Goal: Task Accomplishment & Management: Manage account settings

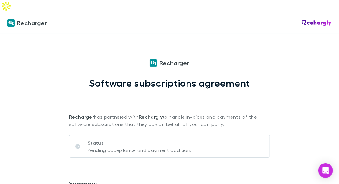
scroll to position [41, 0]
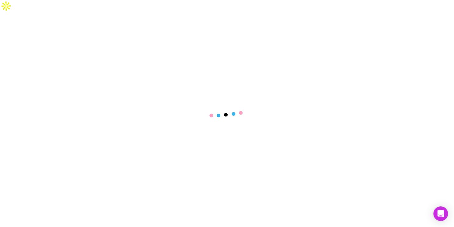
select select "****"
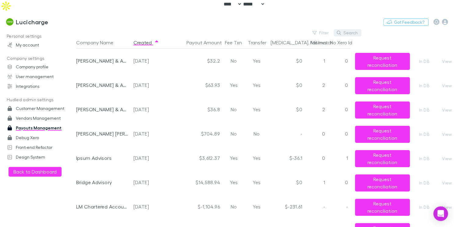
click at [340, 31] on icon "button" at bounding box center [338, 33] width 4 height 4
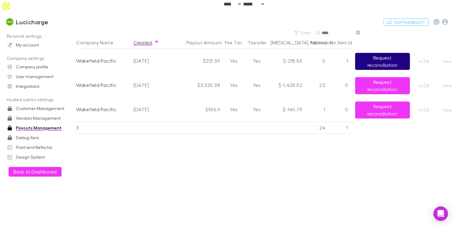
type input "****"
click at [383, 54] on button "Request reconciliation" at bounding box center [382, 61] width 55 height 17
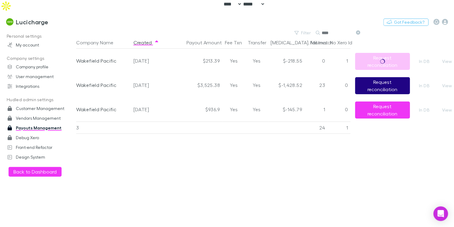
click at [368, 77] on button "Request reconciliation" at bounding box center [382, 85] width 55 height 17
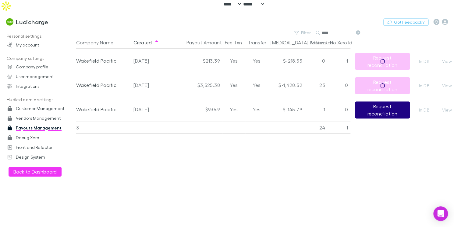
click at [376, 102] on button "Request reconciliation" at bounding box center [382, 110] width 55 height 17
click at [322, 76] on div "23" at bounding box center [315, 85] width 23 height 24
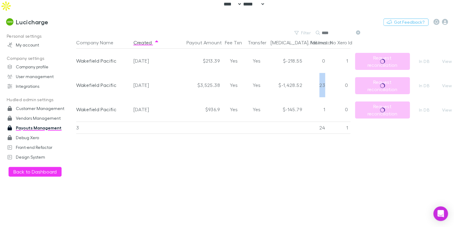
click at [322, 76] on div "23" at bounding box center [315, 85] width 23 height 24
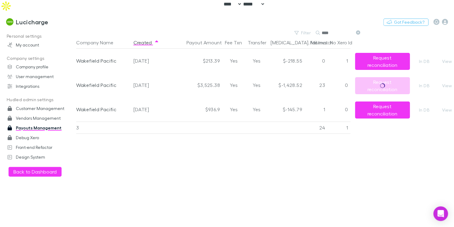
click at [326, 75] on div "23" at bounding box center [315, 85] width 23 height 24
click at [40, 18] on h3 "Lucicharge" at bounding box center [32, 21] width 33 height 7
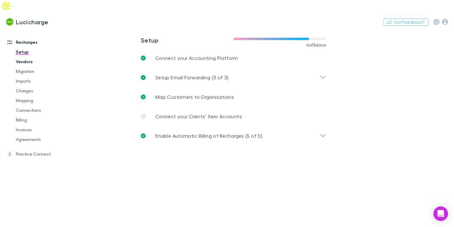
click at [23, 57] on link "Vendors" at bounding box center [42, 62] width 65 height 10
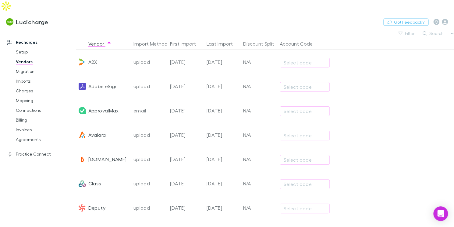
click at [436, 107] on div at bounding box center [414, 111] width 55 height 24
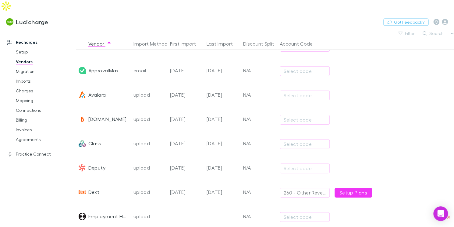
scroll to position [49, 0]
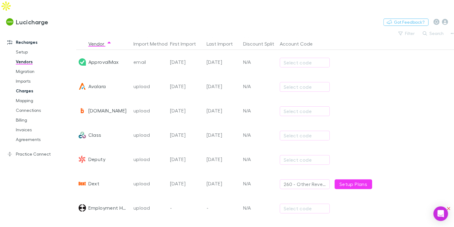
click at [24, 86] on link "Charges" at bounding box center [42, 91] width 65 height 10
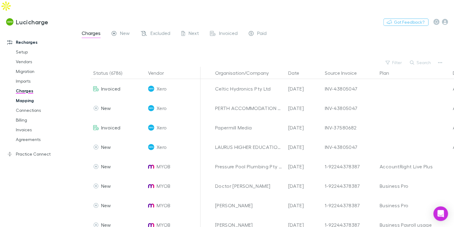
click at [30, 96] on link "Mapping" at bounding box center [42, 101] width 65 height 10
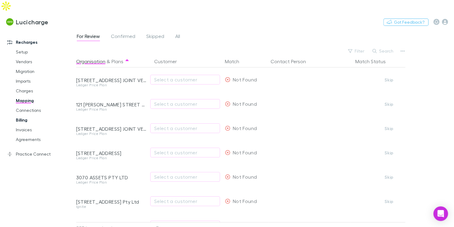
click at [26, 115] on link "Billing" at bounding box center [42, 120] width 65 height 10
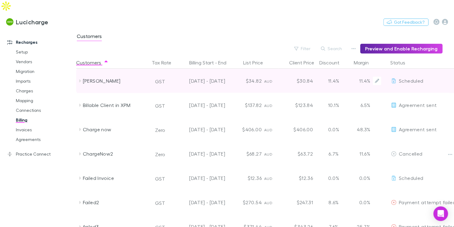
click at [79, 72] on div "[PERSON_NAME]" at bounding box center [113, 81] width 73 height 24
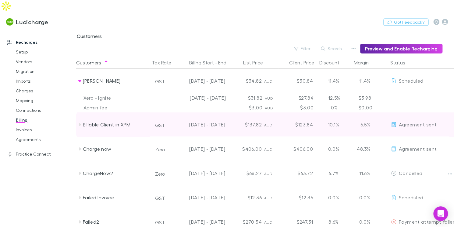
click at [80, 123] on icon at bounding box center [80, 124] width 2 height 3
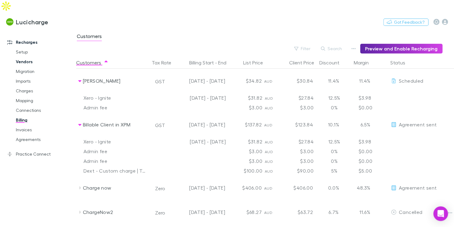
click at [33, 57] on link "Vendors" at bounding box center [42, 62] width 65 height 10
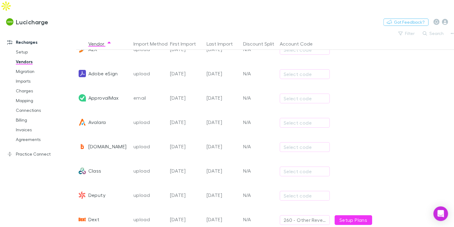
scroll to position [14, 0]
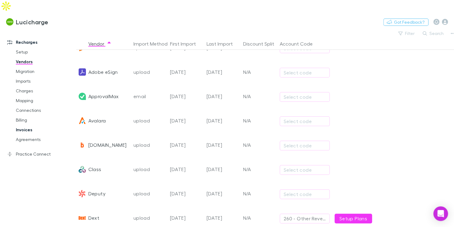
click at [28, 125] on link "Invoices" at bounding box center [42, 130] width 65 height 10
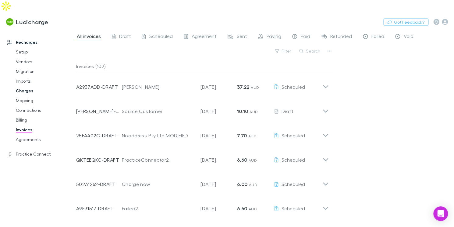
click at [23, 86] on link "Charges" at bounding box center [42, 91] width 65 height 10
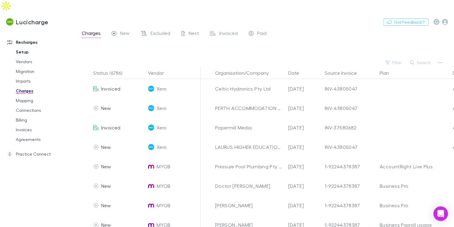
click at [24, 47] on link "Setup" at bounding box center [42, 52] width 65 height 10
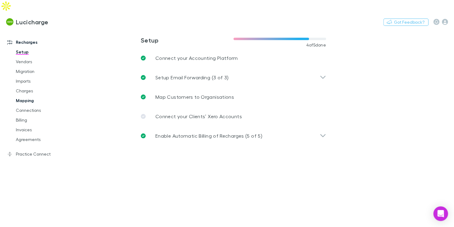
click at [23, 96] on link "Mapping" at bounding box center [42, 101] width 65 height 10
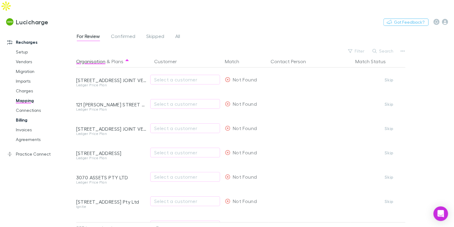
click at [24, 115] on link "Billing" at bounding box center [42, 120] width 65 height 10
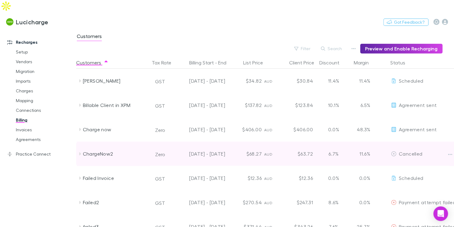
click at [81, 152] on icon at bounding box center [79, 154] width 5 height 5
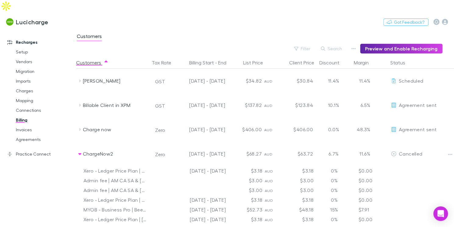
click at [42, 182] on div "Recharges Setup Vendors Migration Imports Charges Mapping Connections Billing I…" at bounding box center [38, 130] width 76 height 198
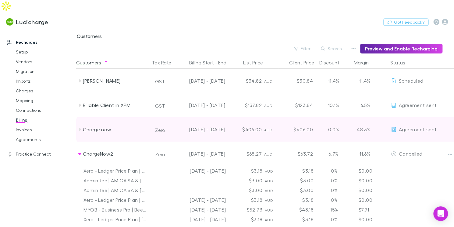
click at [81, 127] on icon at bounding box center [79, 129] width 5 height 5
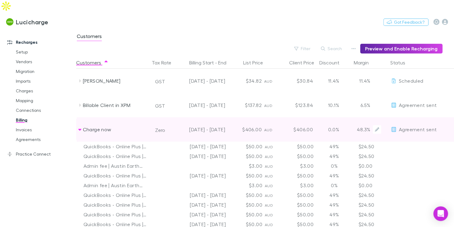
click at [79, 122] on div "Charge now" at bounding box center [113, 129] width 73 height 24
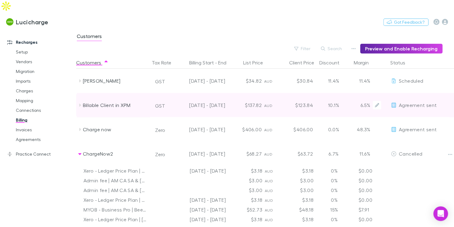
click at [79, 96] on div "Billable Client in XPM" at bounding box center [113, 105] width 73 height 24
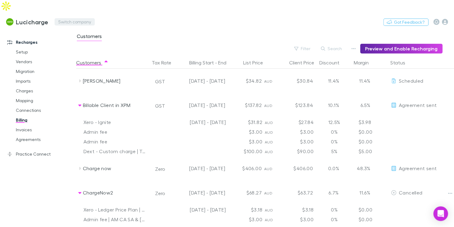
click at [66, 18] on button "Switch company" at bounding box center [74, 21] width 40 height 7
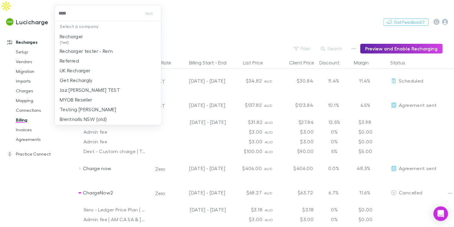
type input "*****"
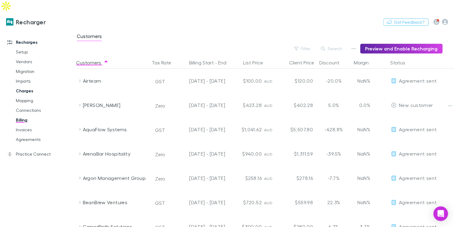
click at [25, 86] on link "Charges" at bounding box center [42, 91] width 65 height 10
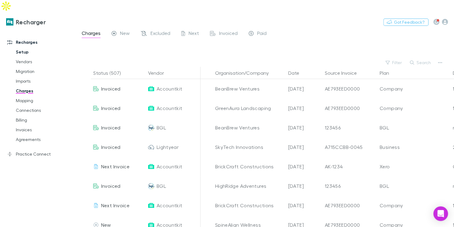
click at [24, 47] on link "Setup" at bounding box center [42, 52] width 65 height 10
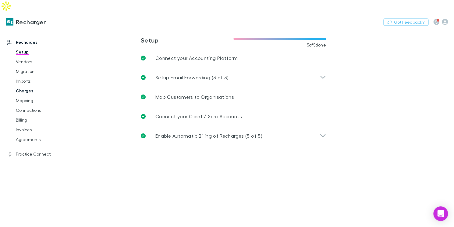
click at [34, 86] on link "Charges" at bounding box center [42, 91] width 65 height 10
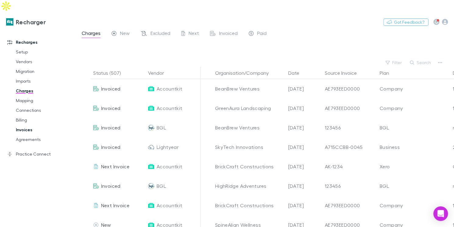
click at [28, 115] on link "Billing" at bounding box center [42, 120] width 65 height 10
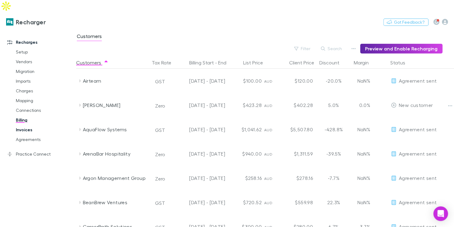
click at [31, 125] on link "Invoices" at bounding box center [42, 130] width 65 height 10
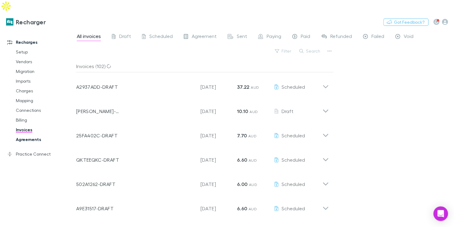
click at [32, 135] on link "Agreements" at bounding box center [42, 140] width 65 height 10
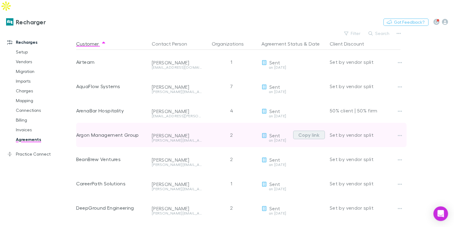
click at [296, 131] on button "Copy link" at bounding box center [309, 135] width 32 height 9
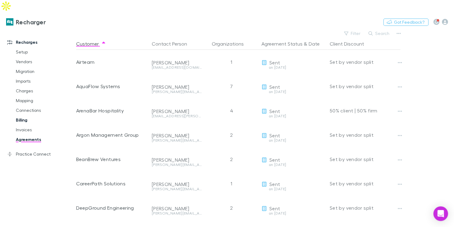
click at [25, 115] on link "Billing" at bounding box center [42, 120] width 65 height 10
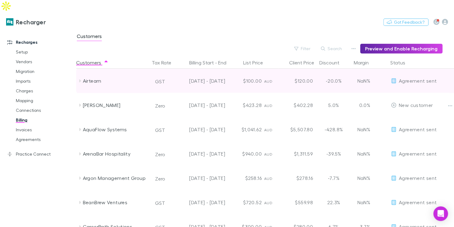
click at [79, 79] on icon at bounding box center [79, 81] width 5 height 5
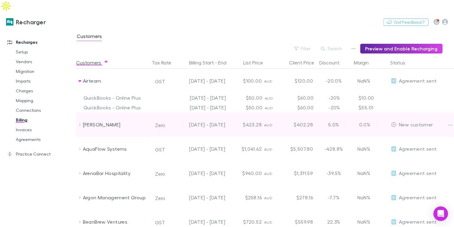
click at [81, 122] on icon at bounding box center [79, 124] width 5 height 5
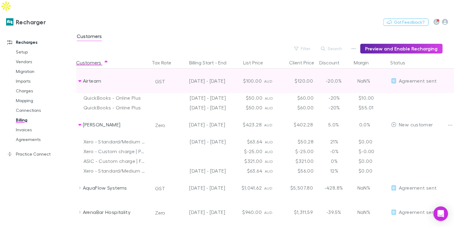
click at [82, 79] on icon at bounding box center [79, 81] width 5 height 5
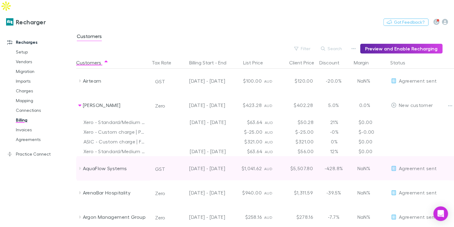
click at [81, 166] on icon at bounding box center [79, 168] width 5 height 5
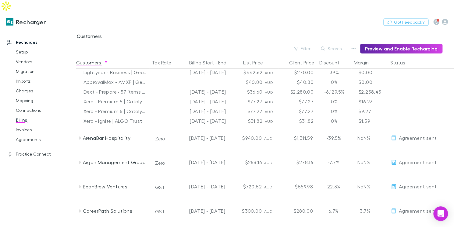
scroll to position [195, 0]
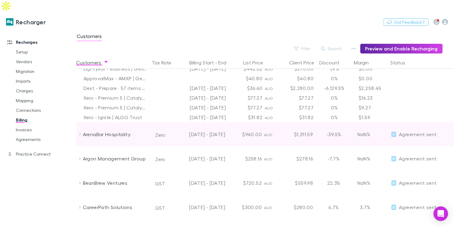
click at [80, 132] on icon at bounding box center [79, 134] width 5 height 5
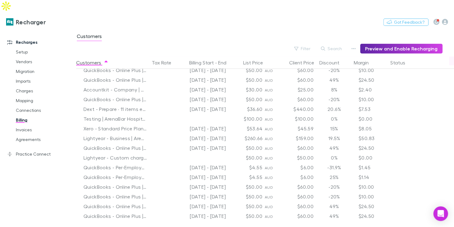
scroll to position [282, 0]
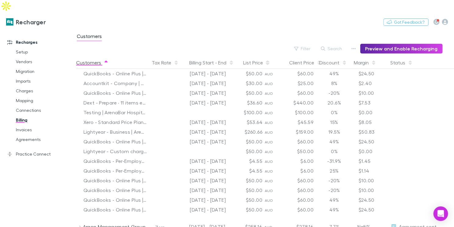
click at [103, 57] on button "Customers" at bounding box center [92, 63] width 32 height 12
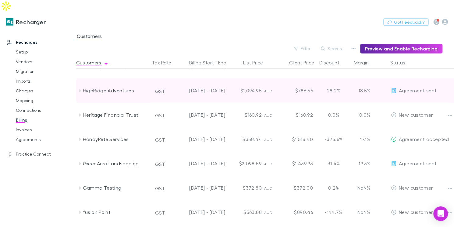
click at [79, 88] on icon at bounding box center [79, 90] width 5 height 5
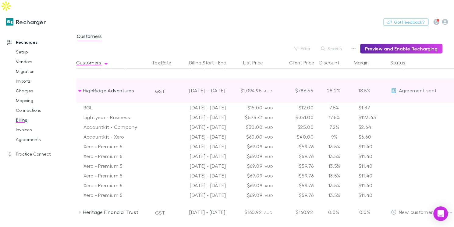
click at [79, 88] on icon at bounding box center [79, 90] width 5 height 5
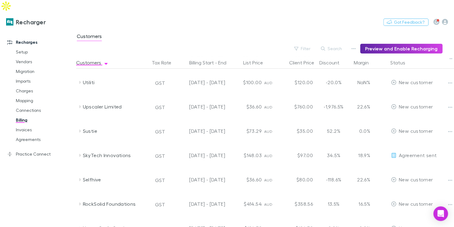
scroll to position [0, 0]
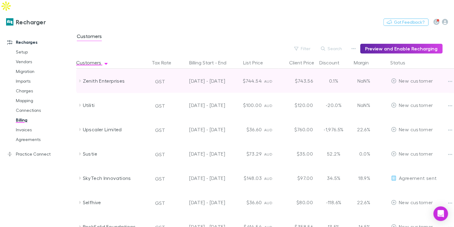
click at [80, 79] on icon at bounding box center [79, 81] width 5 height 5
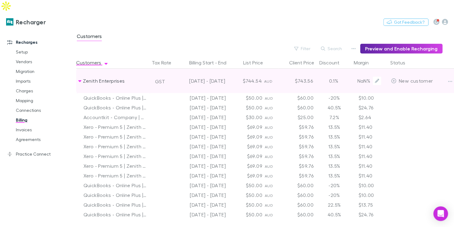
click at [82, 70] on div "Zenith Enterprises" at bounding box center [113, 81] width 73 height 24
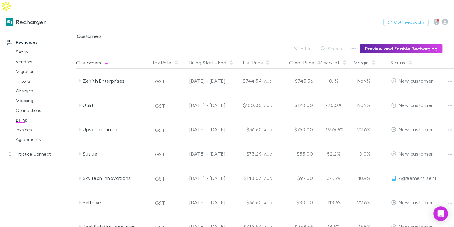
click at [100, 57] on button "Customers" at bounding box center [92, 63] width 32 height 12
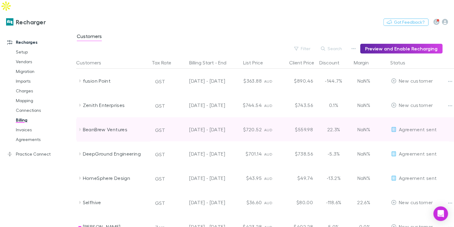
click at [81, 127] on icon at bounding box center [79, 129] width 5 height 5
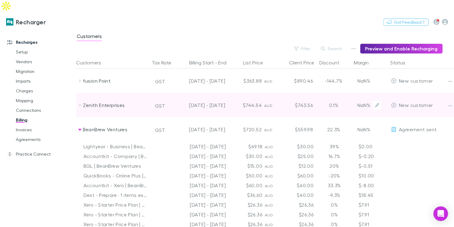
click at [80, 97] on div "Zenith Enterprises" at bounding box center [113, 105] width 73 height 24
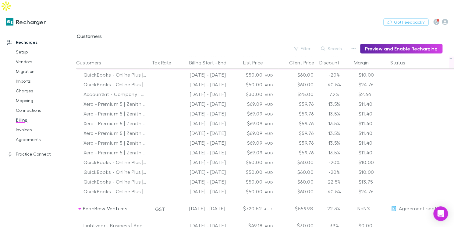
scroll to position [49, 0]
click at [421, 127] on div at bounding box center [416, 132] width 55 height 10
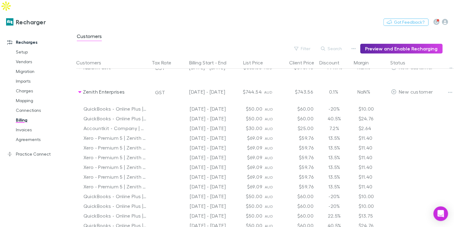
scroll to position [0, 0]
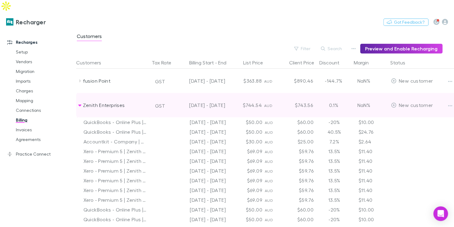
click at [79, 103] on icon at bounding box center [79, 105] width 5 height 5
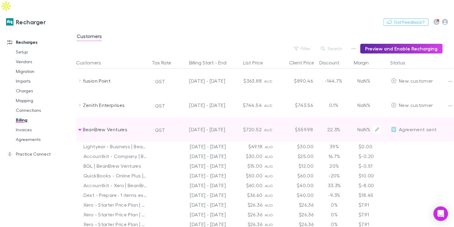
click at [82, 119] on div "BeanBrew Ventures" at bounding box center [113, 129] width 73 height 24
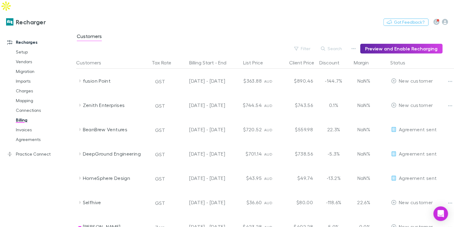
click at [16, 115] on link "Billing" at bounding box center [42, 120] width 65 height 10
click at [356, 32] on div "Customers" at bounding box center [264, 38] width 377 height 12
click at [281, 32] on div "Customers" at bounding box center [264, 38] width 377 height 12
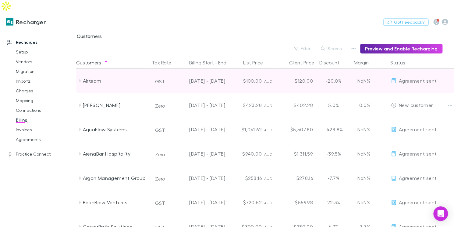
click at [78, 79] on icon at bounding box center [79, 81] width 5 height 5
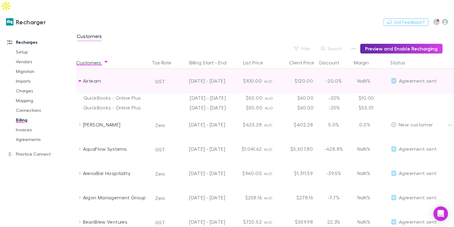
click at [78, 79] on icon at bounding box center [79, 81] width 5 height 5
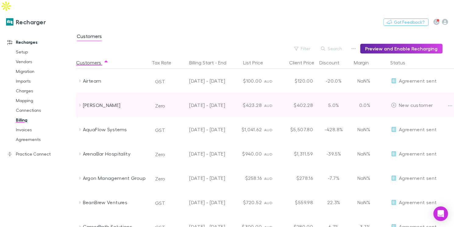
click at [80, 104] on icon at bounding box center [80, 105] width 2 height 3
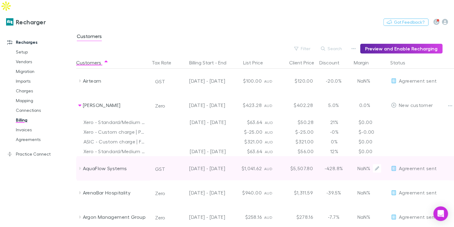
click at [79, 161] on div "AquaFlow Systems" at bounding box center [113, 168] width 73 height 24
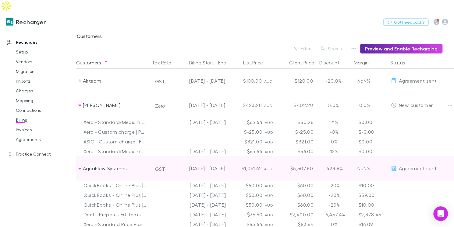
click at [79, 166] on icon at bounding box center [79, 168] width 5 height 5
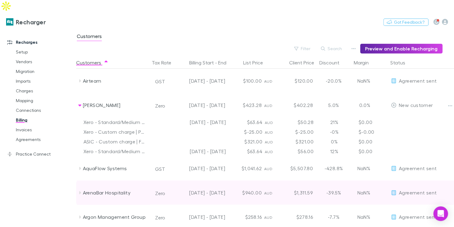
click at [80, 191] on icon at bounding box center [79, 193] width 5 height 5
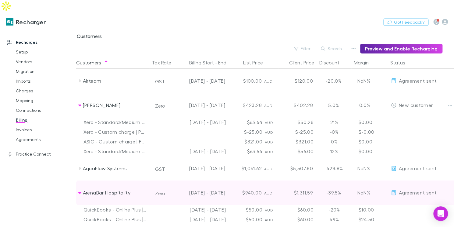
click at [80, 192] on icon at bounding box center [79, 193] width 3 height 2
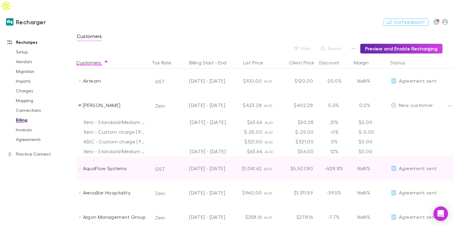
click at [81, 166] on icon at bounding box center [79, 168] width 5 height 5
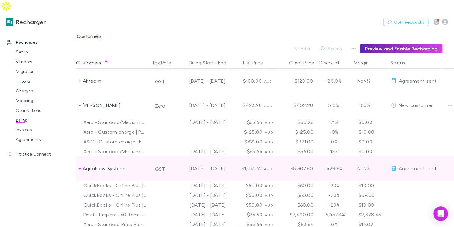
click at [81, 166] on icon at bounding box center [79, 168] width 5 height 5
click at [84, 158] on div "AquaFlow Systems" at bounding box center [115, 168] width 65 height 24
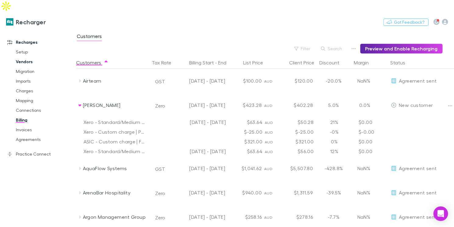
click at [25, 57] on link "Vendors" at bounding box center [42, 62] width 65 height 10
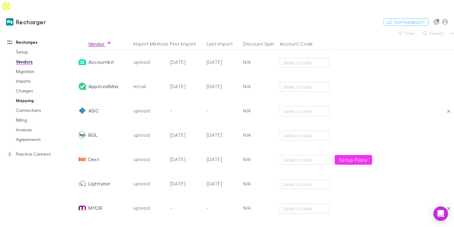
click at [27, 96] on link "Mapping" at bounding box center [42, 101] width 65 height 10
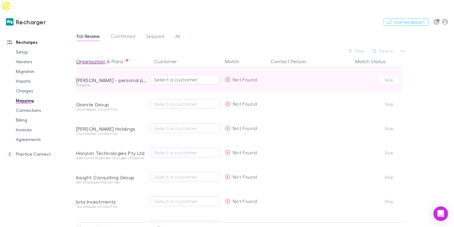
click at [177, 76] on div "Select a customer" at bounding box center [185, 79] width 62 height 7
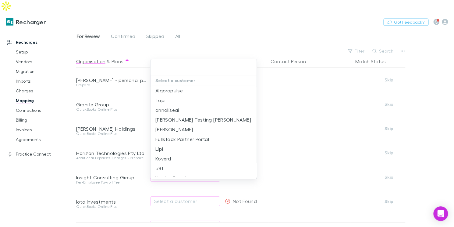
click at [130, 85] on div at bounding box center [227, 113] width 454 height 227
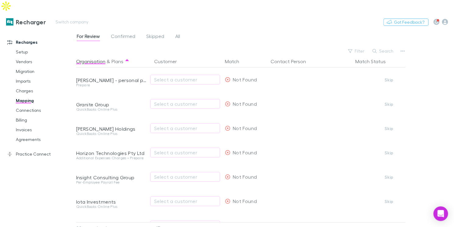
click at [278, 16] on div "Recharger Switch company Nothing Got Feedback?" at bounding box center [227, 21] width 454 height 19
click at [26, 86] on link "Charges" at bounding box center [42, 91] width 65 height 10
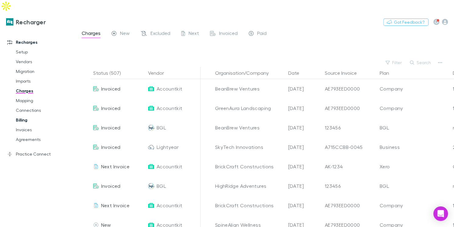
click at [24, 115] on link "Billing" at bounding box center [42, 120] width 65 height 10
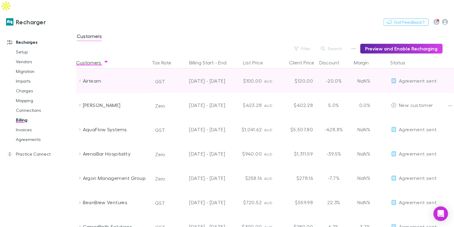
click at [79, 79] on icon at bounding box center [79, 81] width 5 height 5
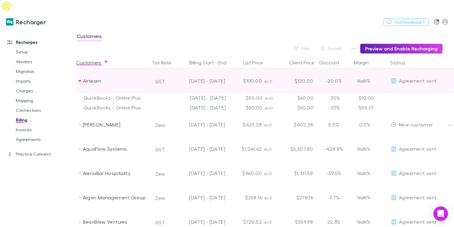
click at [82, 79] on icon at bounding box center [79, 81] width 5 height 5
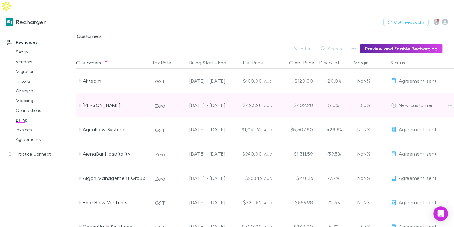
click at [82, 103] on icon at bounding box center [79, 105] width 5 height 5
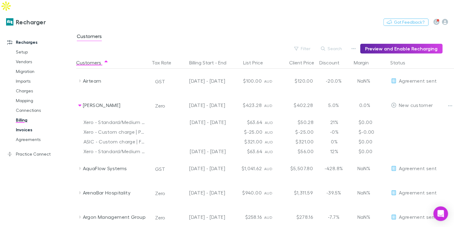
click at [26, 125] on link "Invoices" at bounding box center [42, 130] width 65 height 10
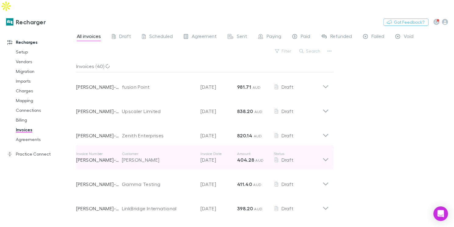
click at [148, 156] on div "[PERSON_NAME]" at bounding box center [158, 159] width 72 height 7
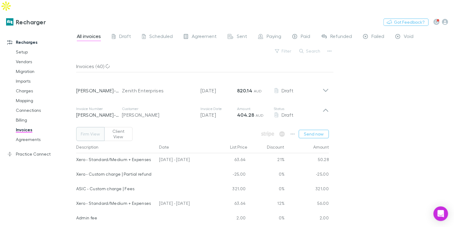
scroll to position [51, 0]
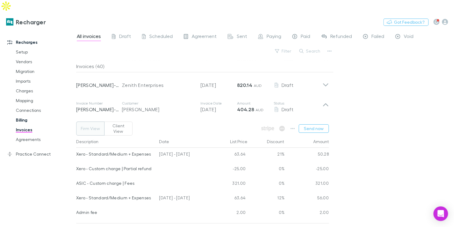
click at [23, 115] on link "Billing" at bounding box center [42, 120] width 65 height 10
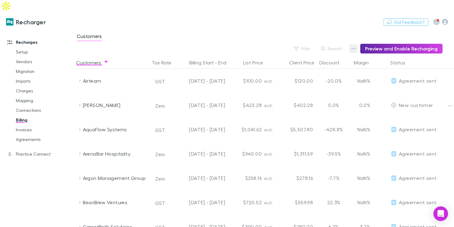
click at [356, 44] on button "button" at bounding box center [353, 48] width 9 height 9
click at [307, 69] on p "Admin Fee" at bounding box center [318, 67] width 74 height 7
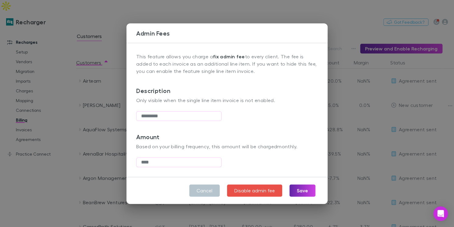
click at [235, 19] on div "Admin Fees This feature allows you charge a fix admin fee to every client. The …" at bounding box center [227, 113] width 454 height 227
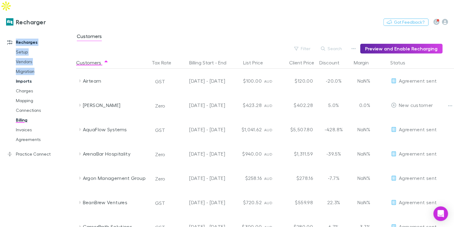
drag, startPoint x: 235, startPoint y: 19, endPoint x: 41, endPoint y: 67, distance: 200.3
click at [41, 67] on div "Recharger Switch company Nothing Got Feedback? Recharges Setup Vendors Migratio…" at bounding box center [227, 125] width 454 height 227
click at [195, 12] on div "Recharger Switch company Nothing Got Feedback?" at bounding box center [227, 21] width 454 height 19
click at [23, 47] on link "Setup" at bounding box center [42, 52] width 65 height 10
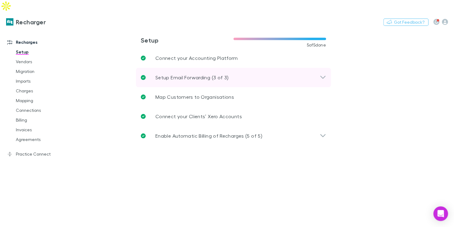
click at [282, 74] on div "Setup Email Forwarding (3 of 3)" at bounding box center [230, 77] width 179 height 7
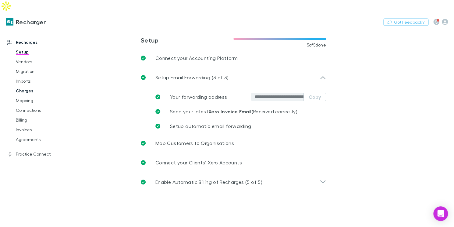
click at [20, 86] on link "Charges" at bounding box center [42, 91] width 65 height 10
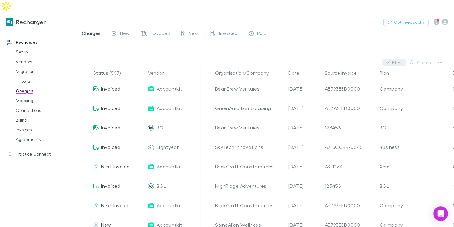
click at [398, 59] on button "Filter" at bounding box center [393, 62] width 23 height 7
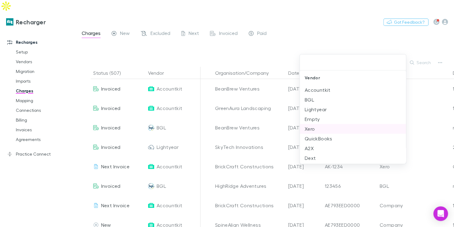
click at [325, 126] on li "Xero" at bounding box center [353, 129] width 106 height 10
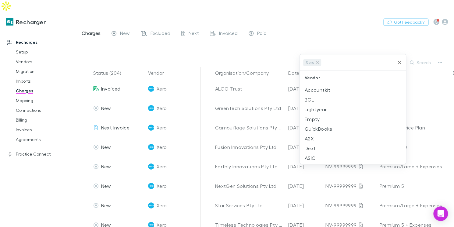
click at [305, 23] on div at bounding box center [227, 113] width 454 height 227
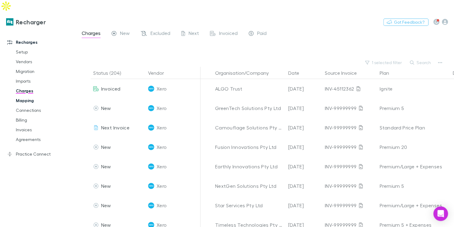
click at [18, 96] on link "Mapping" at bounding box center [42, 101] width 65 height 10
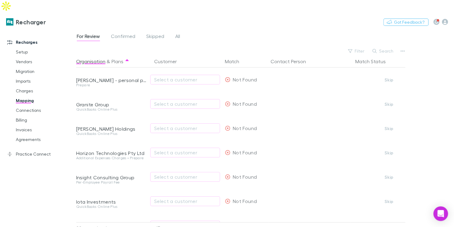
click at [171, 32] on div "For Review Confirmed Skipped All" at bounding box center [130, 37] width 109 height 10
click at [175, 33] on span "All" at bounding box center [177, 37] width 5 height 8
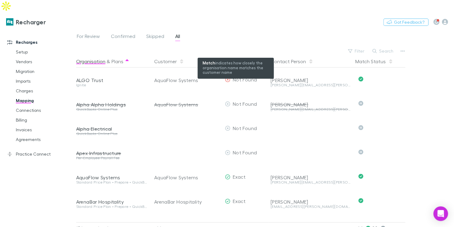
click at [241, 55] on div "Match" at bounding box center [236, 61] width 22 height 12
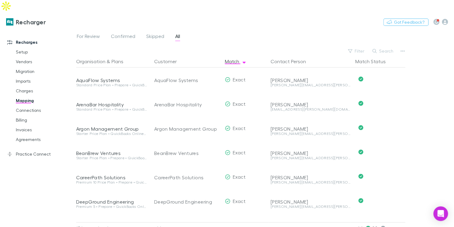
click at [42, 191] on div "Recharges Setup Vendors Migration Imports Charges Mapping Connections Billing I…" at bounding box center [38, 130] width 76 height 198
click at [20, 115] on link "Billing" at bounding box center [42, 120] width 65 height 10
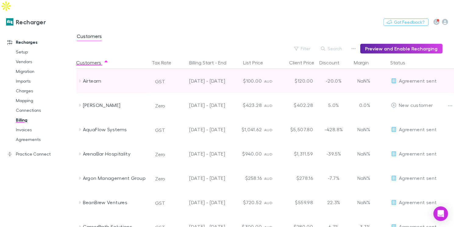
click at [78, 79] on icon at bounding box center [79, 81] width 5 height 5
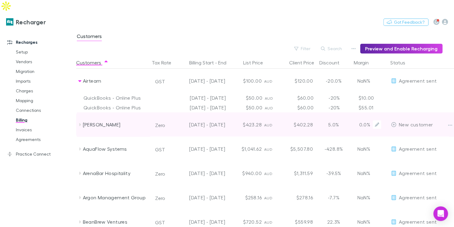
click at [79, 115] on div "[PERSON_NAME]" at bounding box center [113, 125] width 73 height 24
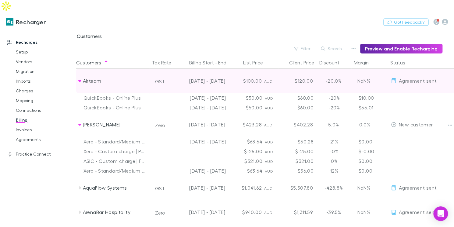
click at [79, 80] on icon at bounding box center [79, 81] width 3 height 2
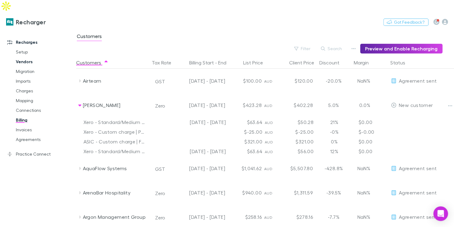
click at [24, 57] on link "Vendors" at bounding box center [42, 62] width 65 height 10
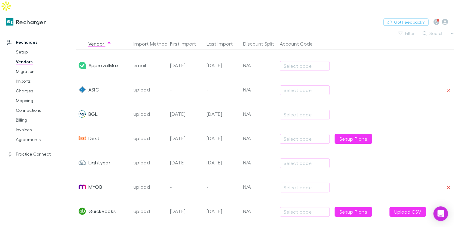
scroll to position [30, 0]
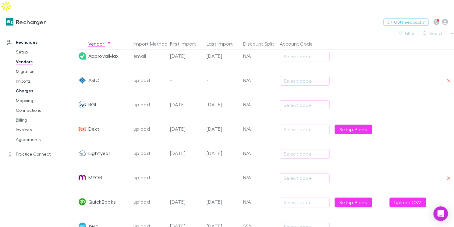
click at [30, 86] on link "Charges" at bounding box center [42, 91] width 65 height 10
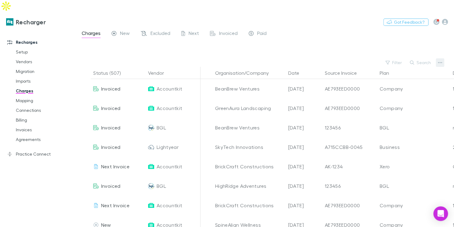
click at [438, 60] on icon "button" at bounding box center [439, 62] width 4 height 5
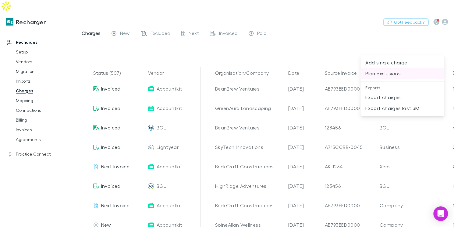
click at [390, 76] on p "Plan exclusions" at bounding box center [402, 73] width 74 height 7
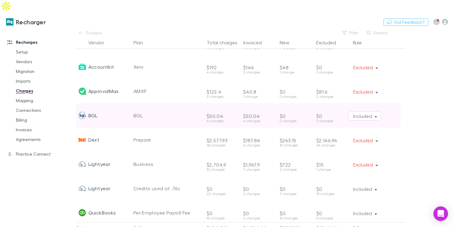
scroll to position [24, 0]
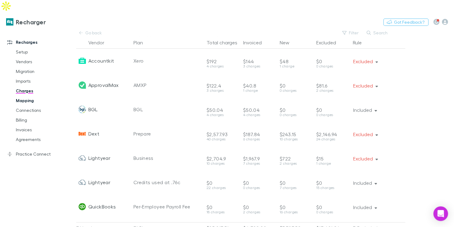
click at [23, 96] on link "Mapping" at bounding box center [42, 101] width 65 height 10
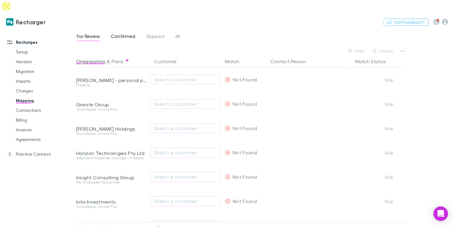
click at [112, 33] on span "Confirmed" at bounding box center [123, 37] width 24 height 8
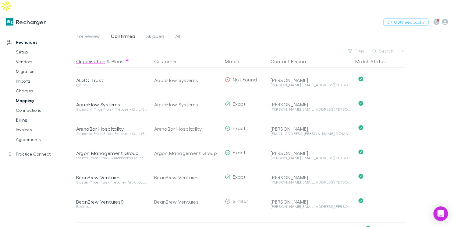
click at [26, 115] on link "Billing" at bounding box center [42, 120] width 65 height 10
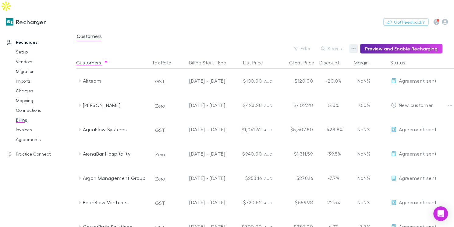
click at [355, 46] on icon "button" at bounding box center [353, 48] width 4 height 5
click at [323, 24] on div at bounding box center [227, 113] width 454 height 227
click at [31, 135] on link "Agreements" at bounding box center [42, 140] width 65 height 10
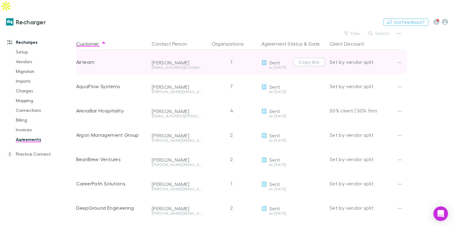
click at [88, 52] on div "Airteam" at bounding box center [111, 62] width 71 height 24
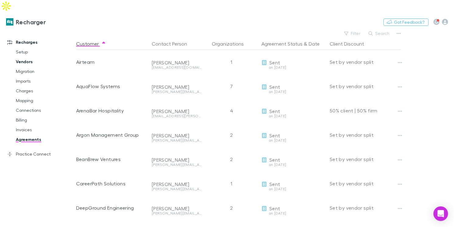
click at [22, 57] on link "Vendors" at bounding box center [42, 62] width 65 height 10
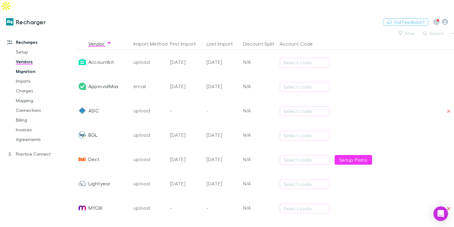
click at [25, 67] on link "Migration" at bounding box center [42, 72] width 65 height 10
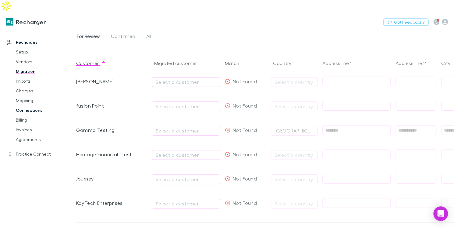
click at [25, 106] on link "Connections" at bounding box center [42, 111] width 65 height 10
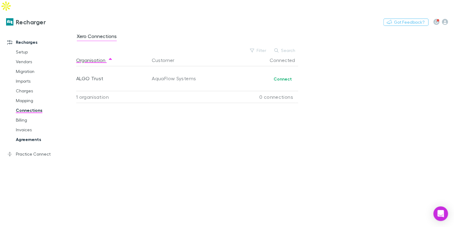
click at [24, 135] on link "Agreements" at bounding box center [42, 140] width 65 height 10
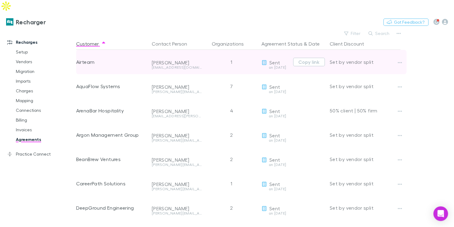
click at [272, 60] on span "Sent" at bounding box center [274, 63] width 11 height 6
click at [345, 51] on div "Set by vendor split" at bounding box center [364, 62] width 71 height 24
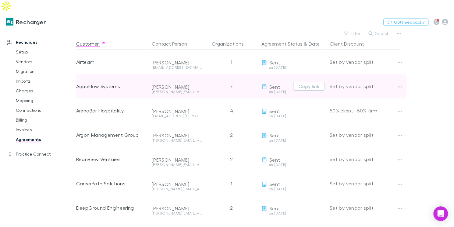
click at [82, 75] on div "AquaFlow Systems" at bounding box center [111, 86] width 71 height 24
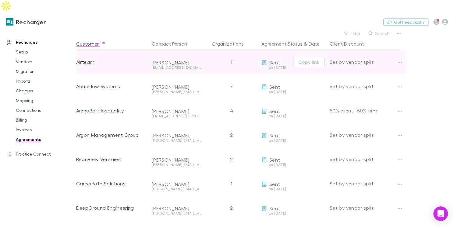
click at [84, 51] on div "Airteam" at bounding box center [111, 62] width 71 height 24
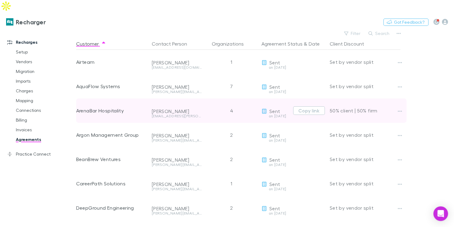
click at [264, 109] on icon at bounding box center [263, 111] width 5 height 5
click at [266, 109] on icon at bounding box center [263, 111] width 5 height 5
click at [273, 108] on span "Sent" at bounding box center [274, 111] width 11 height 6
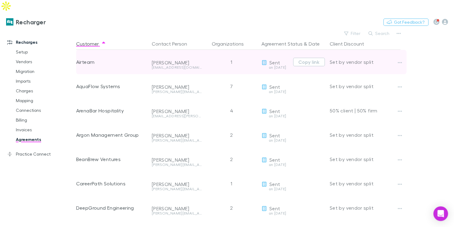
click at [273, 66] on div "on [DATE]" at bounding box center [275, 70] width 29 height 9
click at [312, 58] on button "Copy link" at bounding box center [309, 62] width 32 height 9
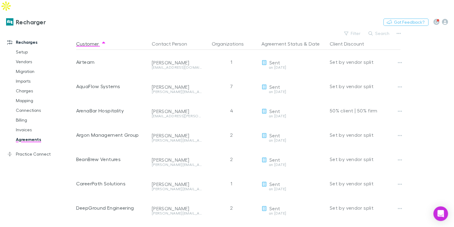
click at [426, 43] on main "Filter Search Customer Contact Person Organizations Agreement Status & Date Cli…" at bounding box center [264, 134] width 377 height 210
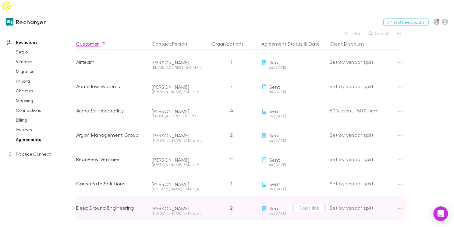
click at [98, 197] on div "DeepGround Engineering" at bounding box center [111, 208] width 71 height 24
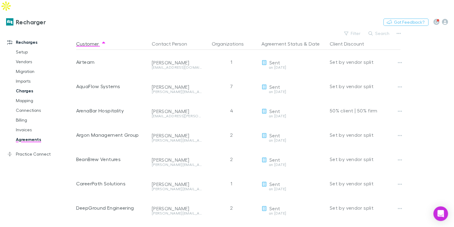
click at [27, 86] on link "Charges" at bounding box center [42, 91] width 65 height 10
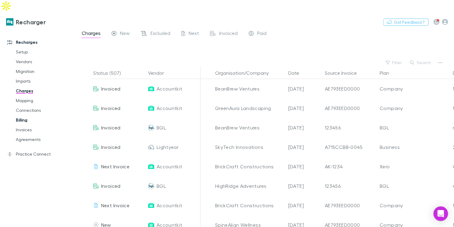
click at [23, 115] on link "Billing" at bounding box center [42, 120] width 65 height 10
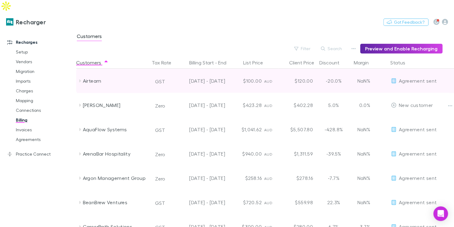
click at [82, 79] on icon at bounding box center [79, 81] width 5 height 5
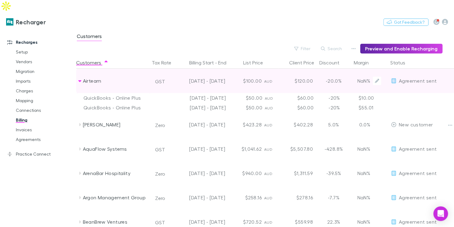
click at [79, 72] on div "Airteam" at bounding box center [113, 81] width 73 height 24
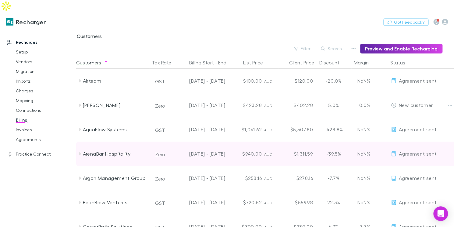
click at [81, 152] on icon at bounding box center [79, 154] width 5 height 5
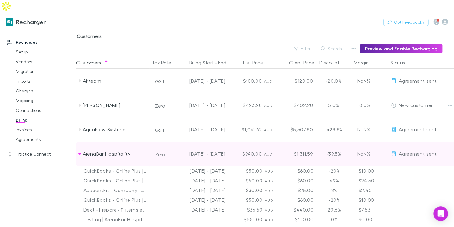
click at [81, 152] on icon at bounding box center [79, 154] width 5 height 5
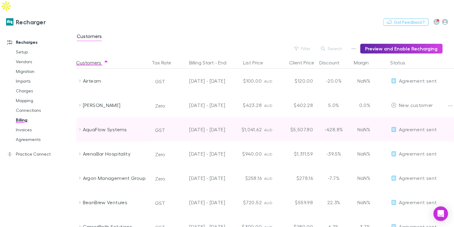
click at [79, 128] on icon at bounding box center [80, 129] width 2 height 3
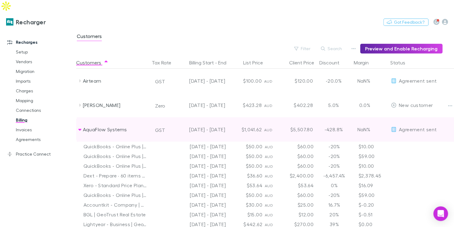
click at [79, 129] on icon at bounding box center [79, 130] width 3 height 2
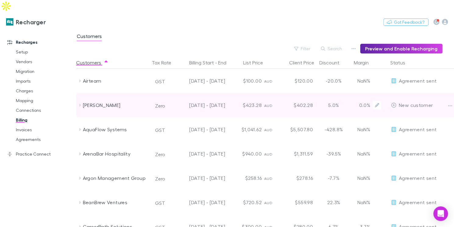
click at [79, 95] on div "[PERSON_NAME]" at bounding box center [113, 105] width 73 height 24
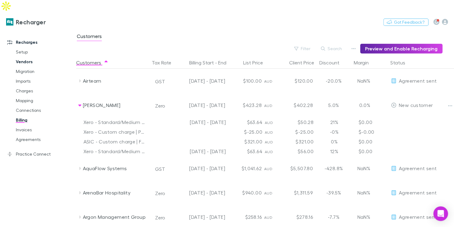
click at [21, 57] on link "Vendors" at bounding box center [42, 62] width 65 height 10
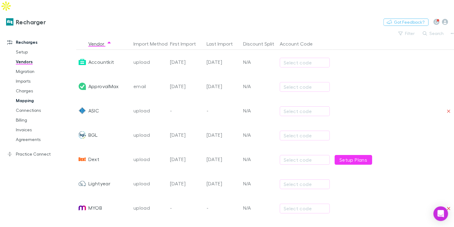
click at [26, 96] on link "Mapping" at bounding box center [42, 101] width 65 height 10
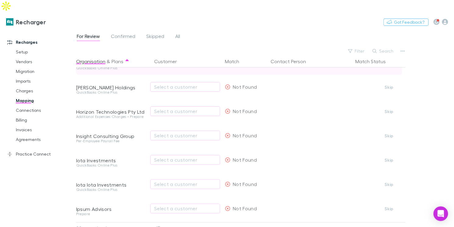
scroll to position [46, 0]
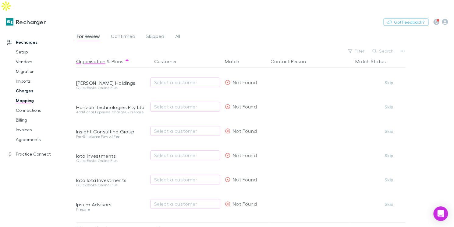
click at [35, 86] on link "Charges" at bounding box center [42, 91] width 65 height 10
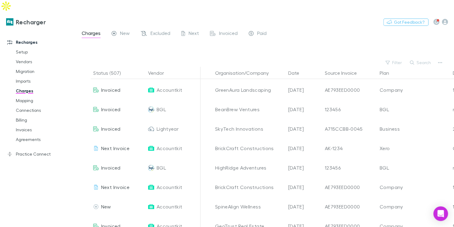
scroll to position [51, 0]
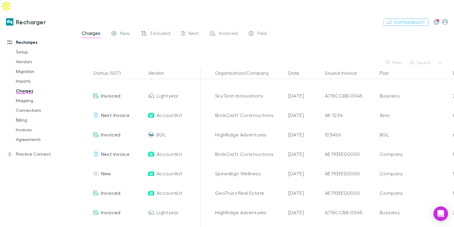
click at [132, 29] on div "Charges New Excluded Next Invoiced Paid" at bounding box center [176, 34] width 191 height 10
click at [125, 30] on span "New" at bounding box center [125, 34] width 10 height 8
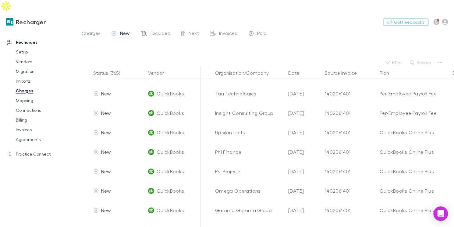
scroll to position [303, 0]
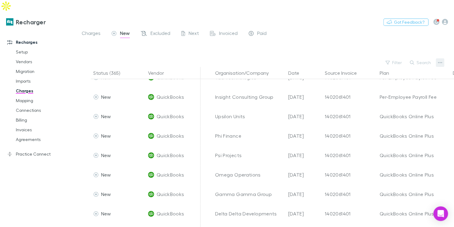
click at [441, 60] on icon "button" at bounding box center [439, 62] width 4 height 5
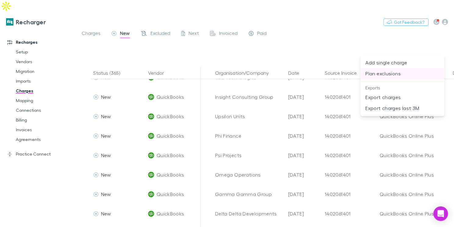
click at [385, 73] on p "Plan exclusions" at bounding box center [402, 73] width 74 height 7
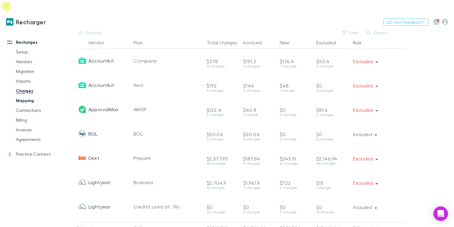
click at [32, 96] on link "Mapping" at bounding box center [42, 101] width 65 height 10
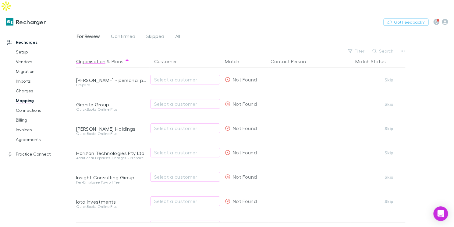
click at [110, 32] on div "For Review Confirmed Skipped All" at bounding box center [130, 37] width 109 height 10
click at [154, 32] on div "For Review Confirmed Skipped All" at bounding box center [264, 38] width 377 height 12
click at [154, 33] on span "Skipped" at bounding box center [155, 37] width 18 height 8
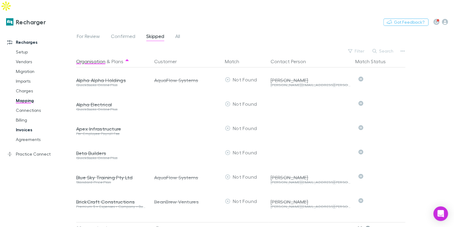
click at [29, 125] on link "Invoices" at bounding box center [42, 130] width 65 height 10
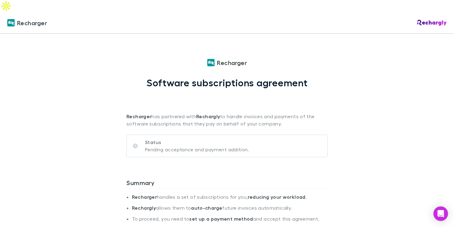
click at [432, 34] on div "Recharger Recharger Software subscriptions agreement Recharger has partnered wi…" at bounding box center [227, 125] width 454 height 227
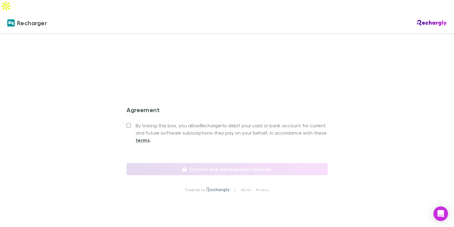
scroll to position [454, 0]
click at [398, 69] on div "Recharger Recharger Software subscriptions agreement Recharger has partnered wi…" at bounding box center [227, 125] width 454 height 227
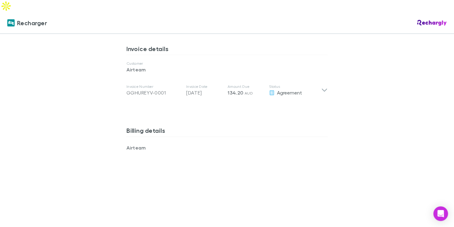
scroll to position [312, 0]
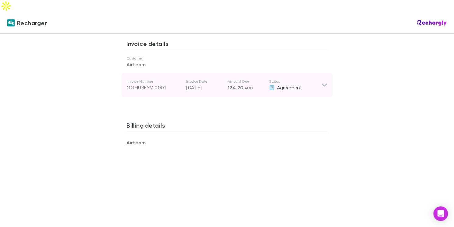
click at [326, 82] on icon at bounding box center [324, 85] width 6 height 7
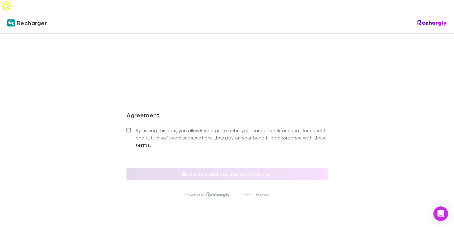
scroll to position [533, 0]
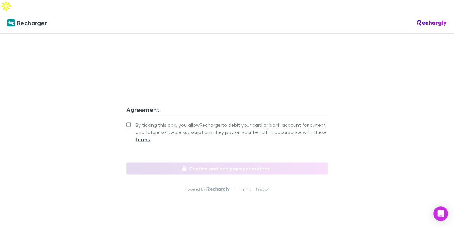
click at [139, 136] on strong "terms" at bounding box center [142, 139] width 14 height 6
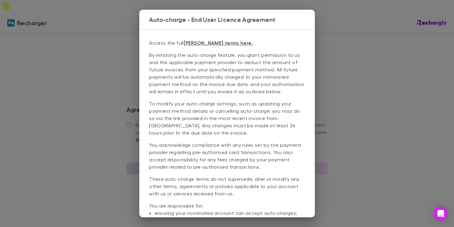
click at [175, 55] on p "By initiating the auto-charge feature, you grant permission to us and the appli…" at bounding box center [227, 75] width 156 height 49
click at [207, 111] on p "To modify your auto-charge settings, such as updating your payment method detai…" at bounding box center [227, 120] width 156 height 41
click at [282, 177] on p "These auto-charge terms do not supersede, alter or modify any other terms, agre…" at bounding box center [227, 189] width 156 height 27
click at [352, 59] on div "Auto-charge - End User Licence Agreement Access the full EULA terms here. By in…" at bounding box center [227, 113] width 454 height 227
